Goal: Information Seeking & Learning: Learn about a topic

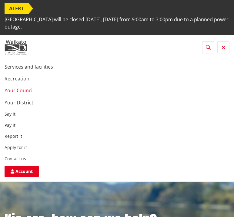
click at [14, 91] on link "Your Council" at bounding box center [19, 90] width 29 height 7
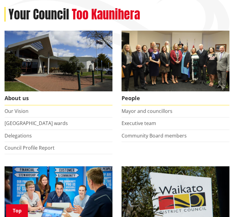
scroll to position [107, 0]
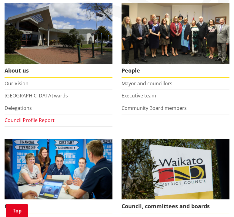
click at [36, 119] on link "Council Profile Report" at bounding box center [30, 120] width 50 height 7
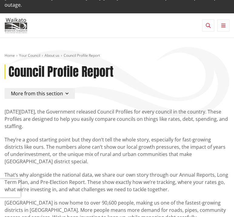
scroll to position [18, 0]
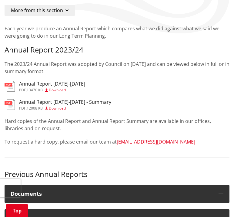
scroll to position [92, 0]
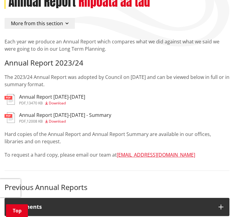
click at [37, 97] on h3 "Annual Report 2023-2024" at bounding box center [52, 97] width 66 height 6
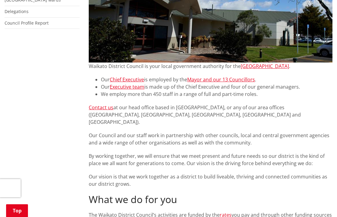
scroll to position [170, 0]
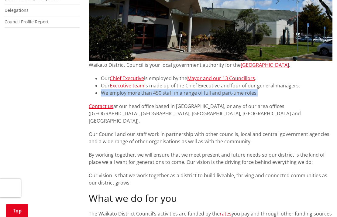
drag, startPoint x: 101, startPoint y: 94, endPoint x: 274, endPoint y: 97, distance: 172.5
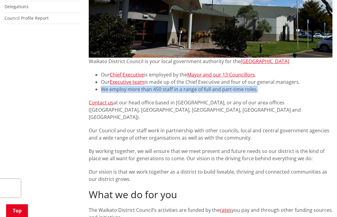
scroll to position [175, 0]
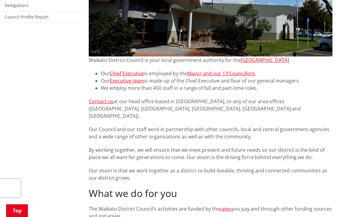
click at [136, 87] on li "We employ more than 450 staff in a range of full and part-time roles." at bounding box center [216, 87] width 231 height 7
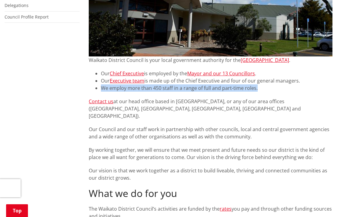
drag, startPoint x: 100, startPoint y: 87, endPoint x: 287, endPoint y: 90, distance: 187.4
click at [287, 90] on li "We employ more than 450 staff in a range of full and part-time roles." at bounding box center [216, 87] width 231 height 7
